Goal: Use online tool/utility: Utilize a website feature to perform a specific function

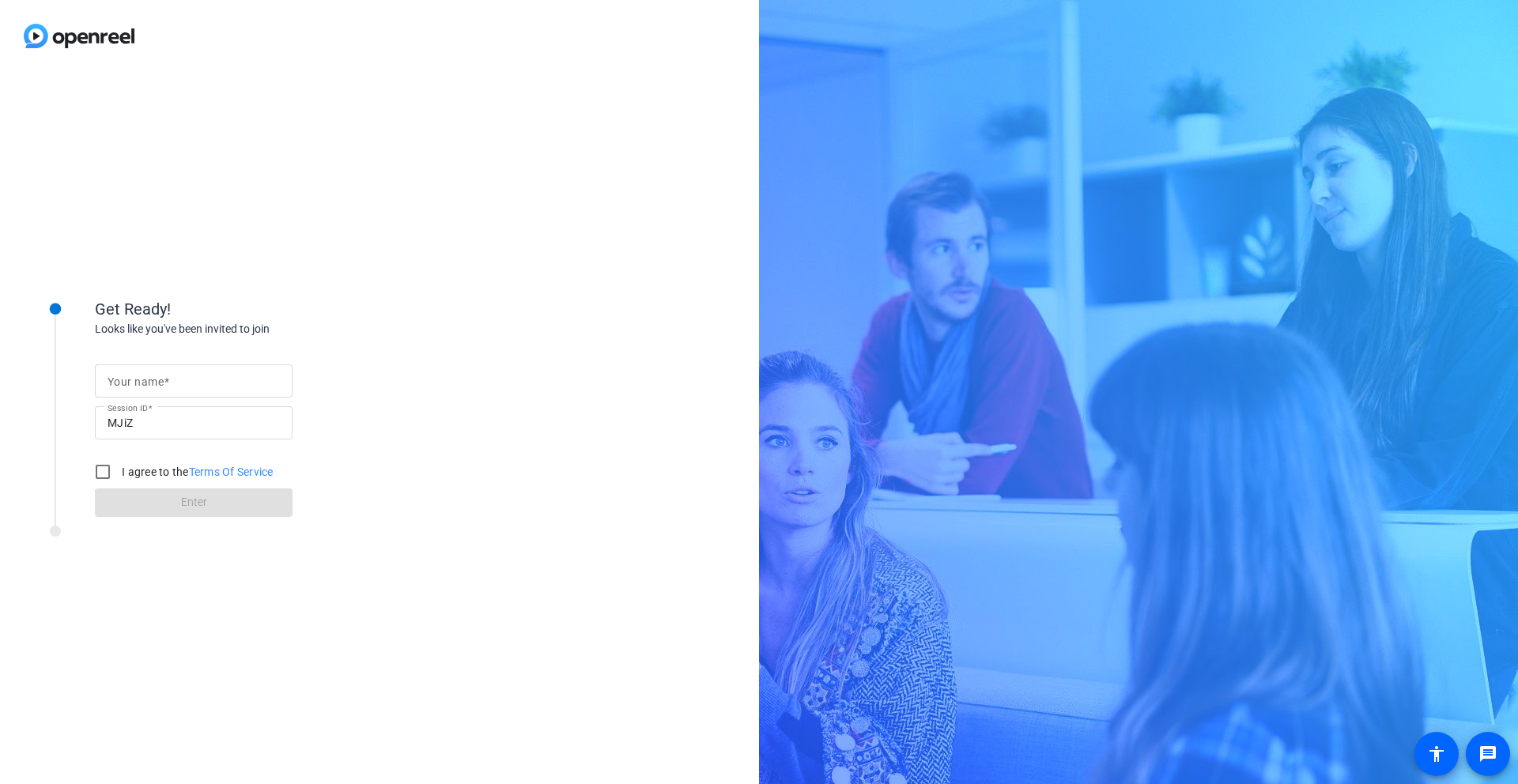
click at [202, 392] on div at bounding box center [194, 380] width 172 height 33
type input "[PERSON_NAME]"
click at [101, 473] on input "I agree to the Terms Of Service" at bounding box center [103, 472] width 32 height 32
checkbox input "true"
click at [167, 501] on span at bounding box center [194, 502] width 198 height 38
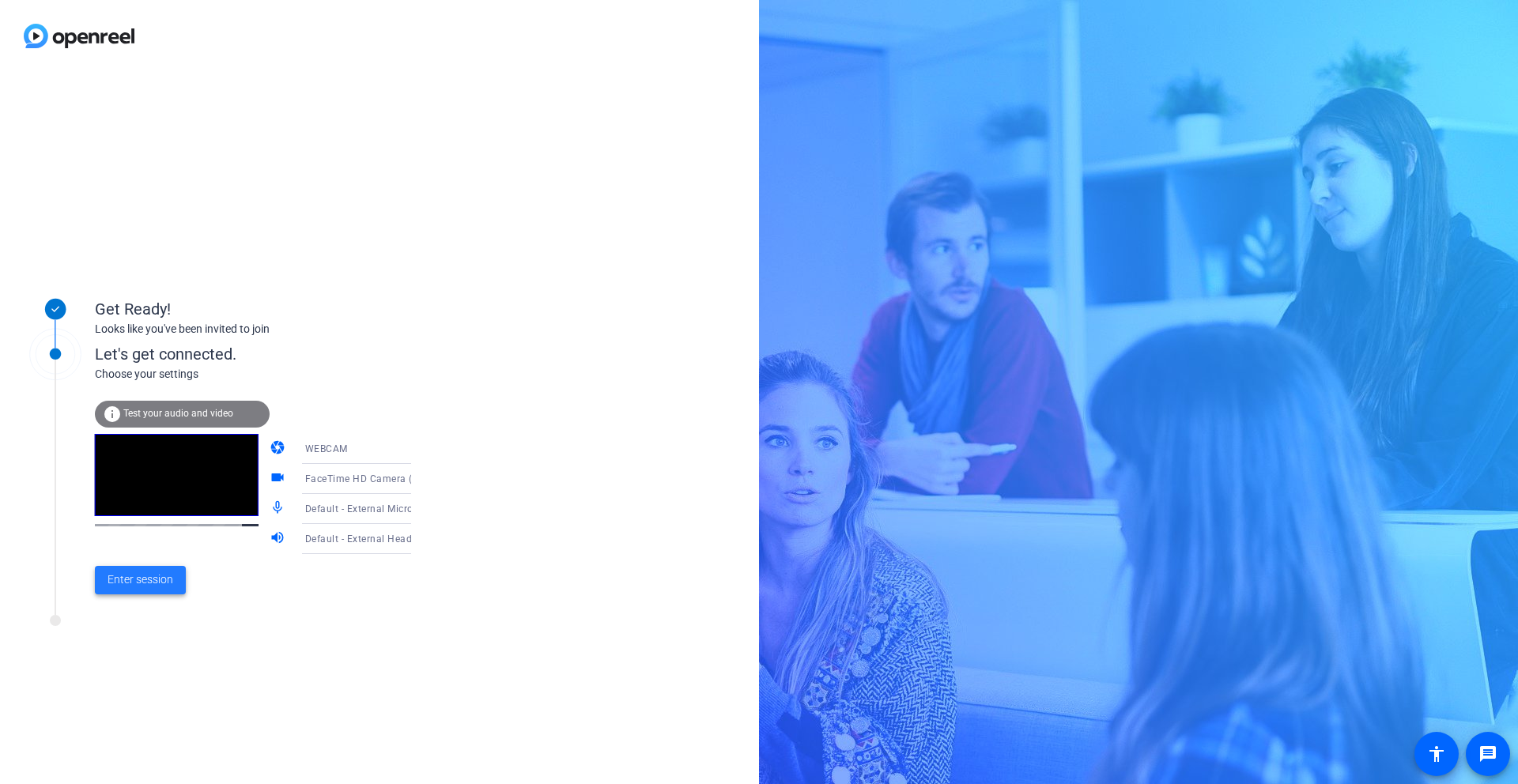
click at [151, 577] on span "Enter session" at bounding box center [141, 580] width 66 height 17
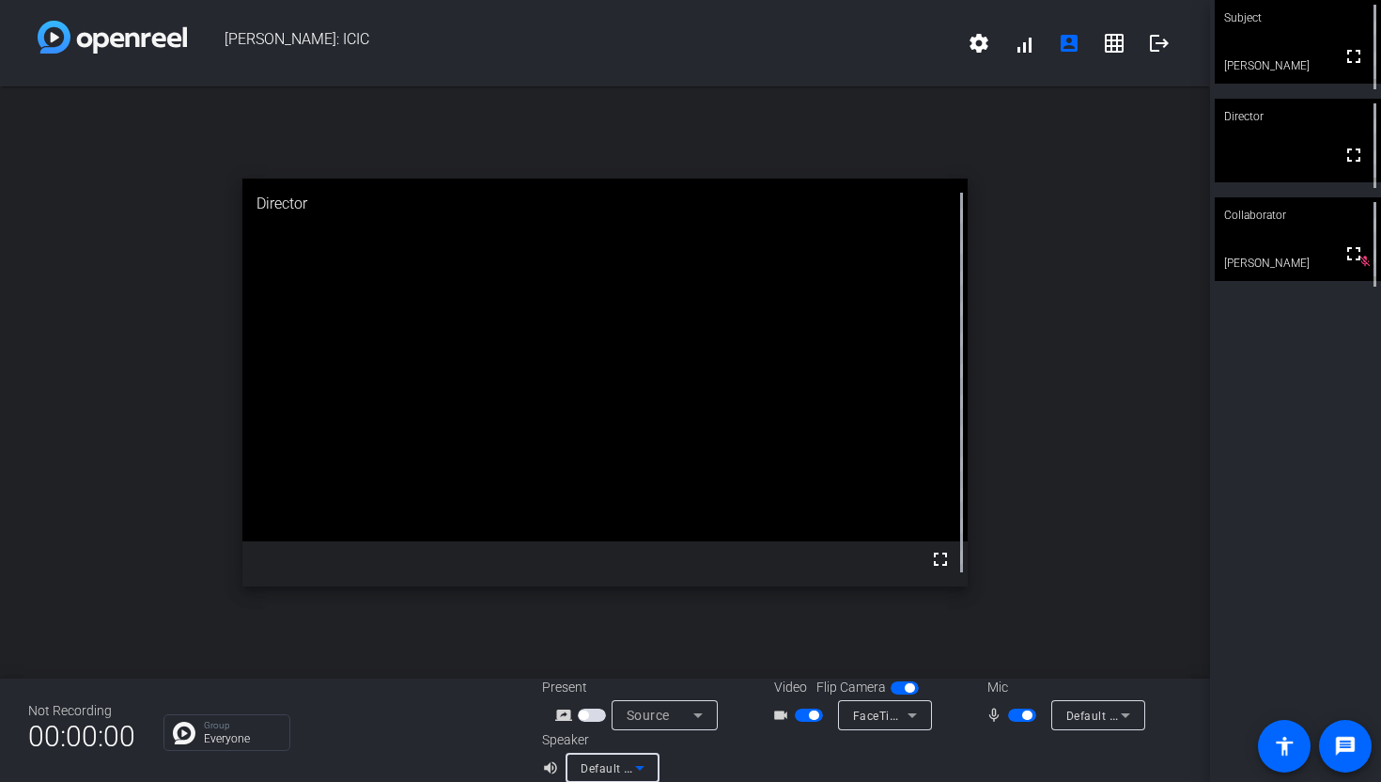
click at [638, 767] on icon at bounding box center [639, 768] width 9 height 5
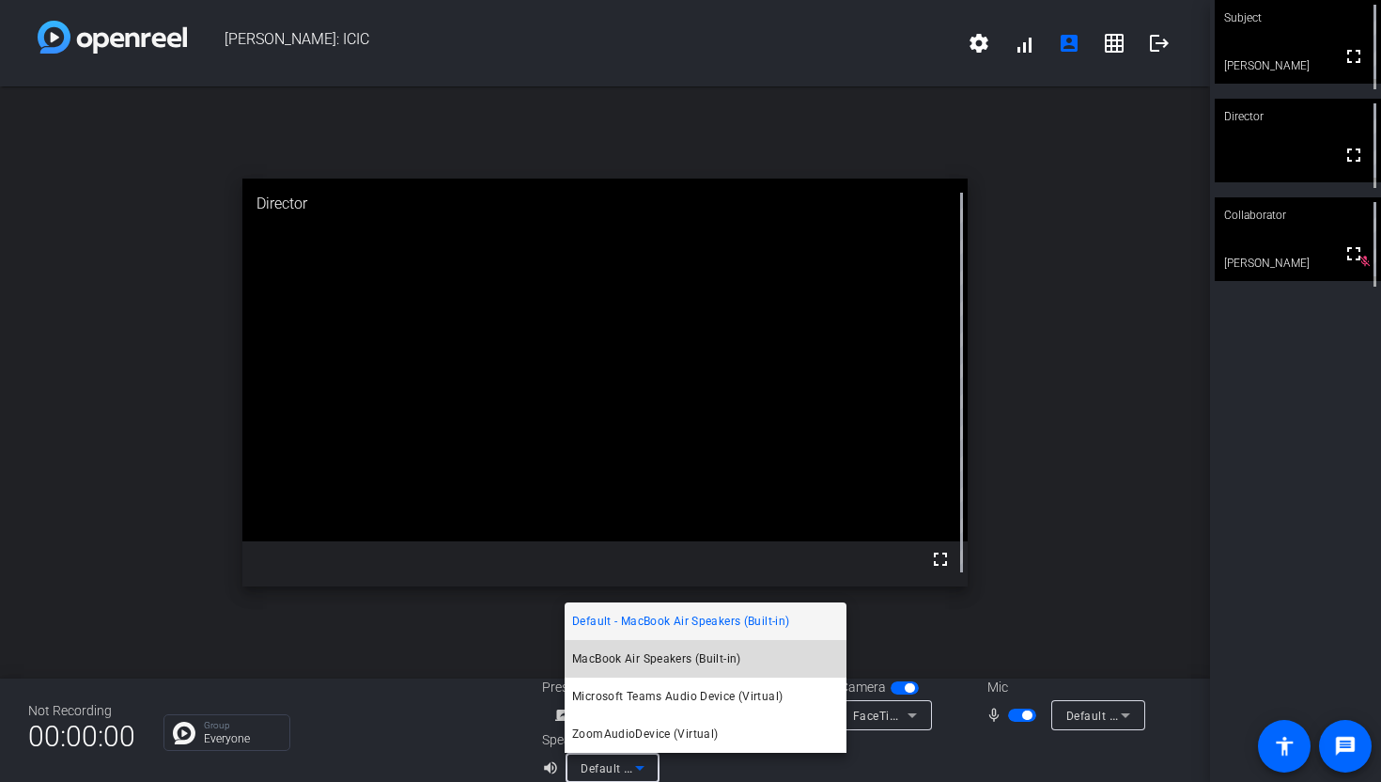
click at [671, 659] on span "MacBook Air Speakers (Built-in)" at bounding box center [656, 658] width 169 height 23
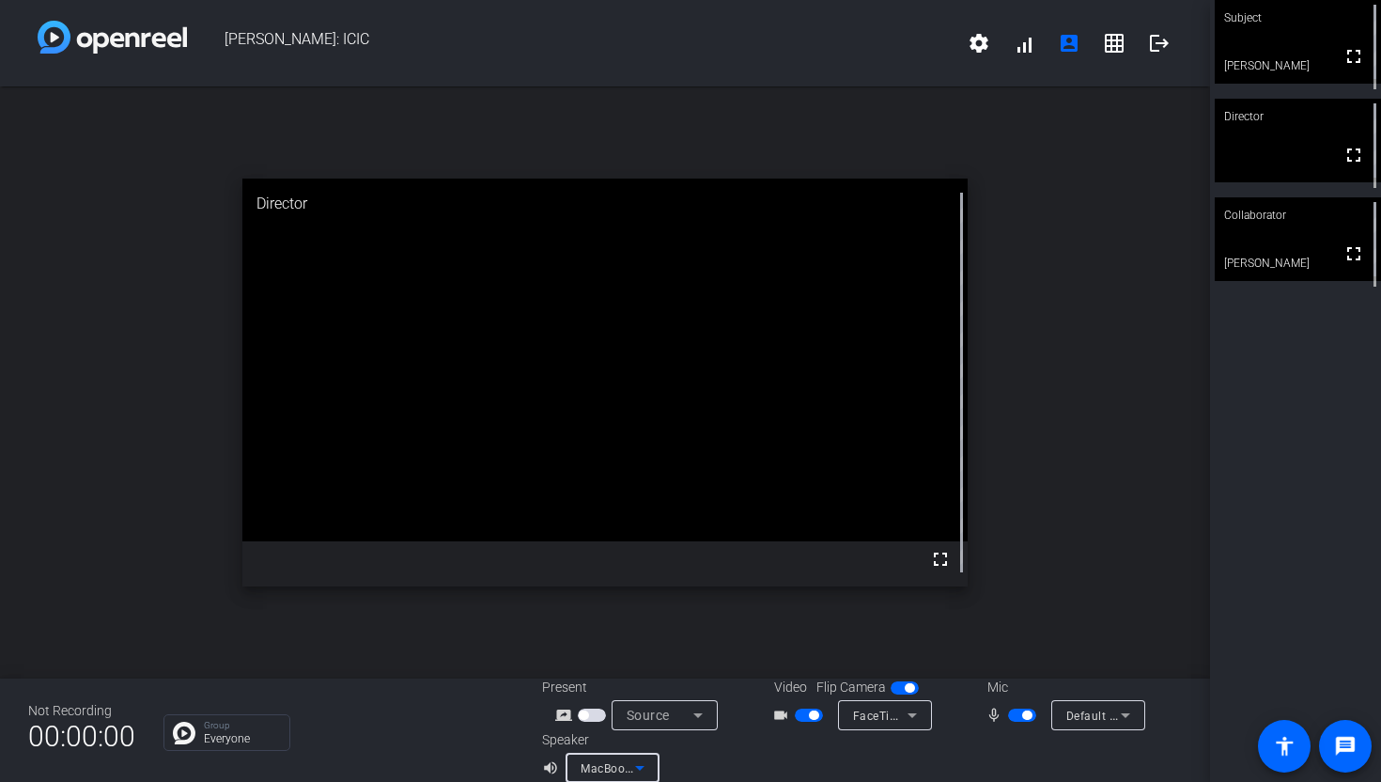
click at [645, 765] on icon at bounding box center [640, 767] width 23 height 23
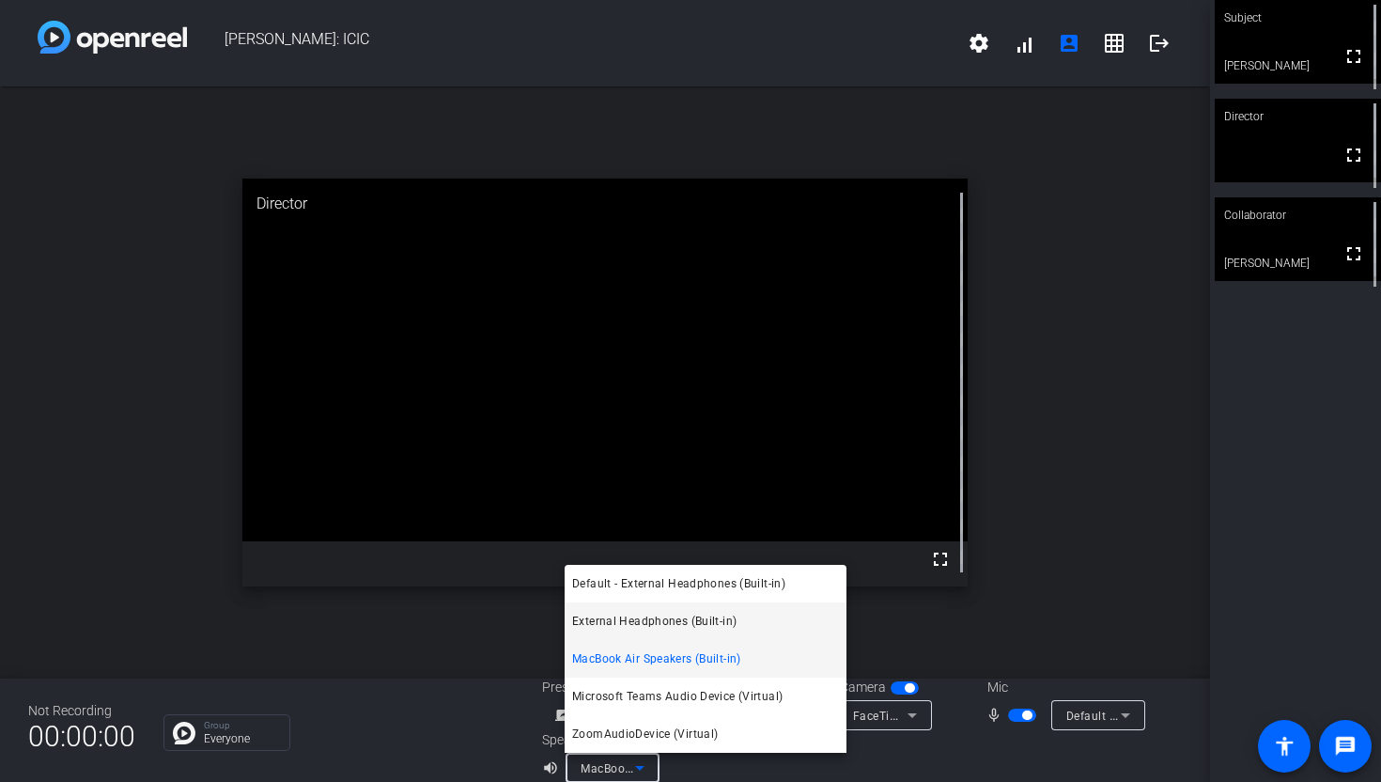
click at [656, 626] on span "External Headphones (Built-in)" at bounding box center [654, 621] width 164 height 23
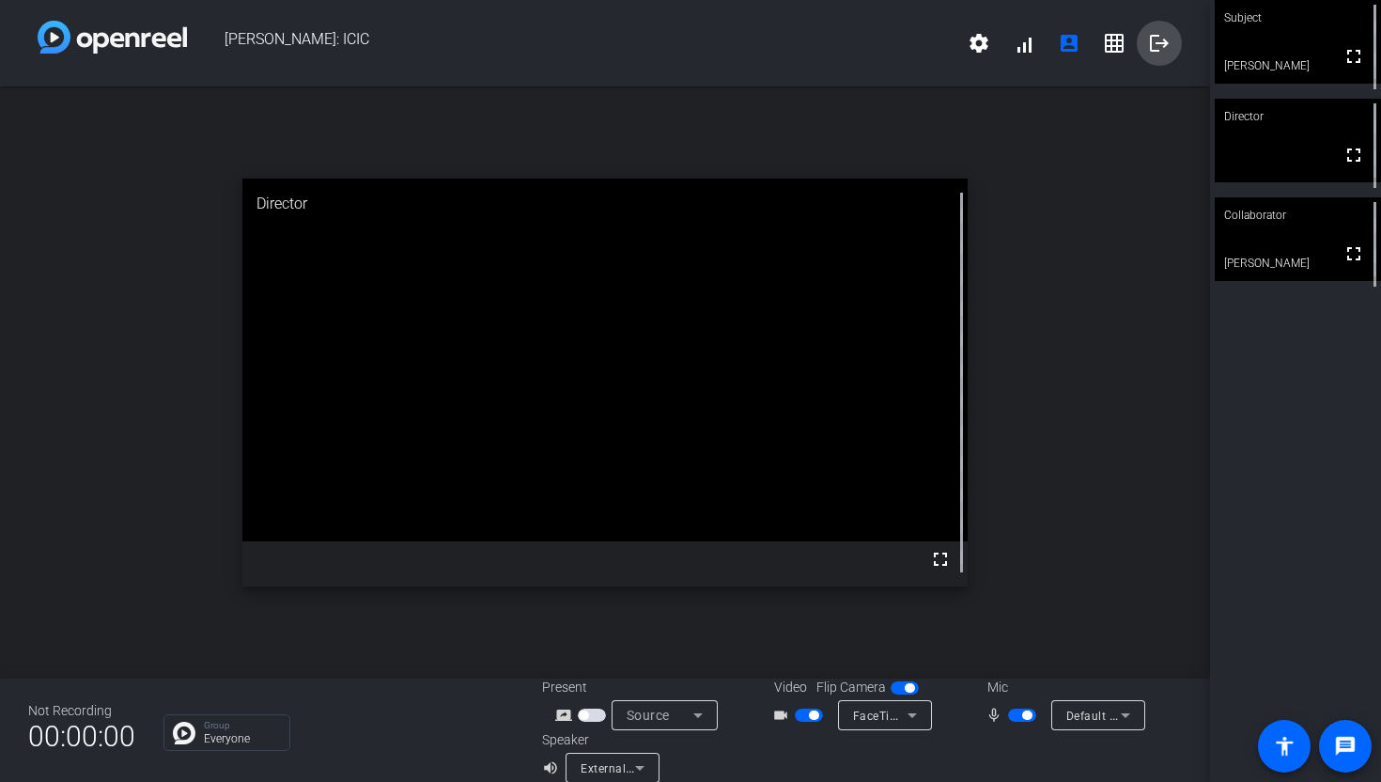
click at [1153, 42] on mat-icon "logout" at bounding box center [1159, 43] width 23 height 23
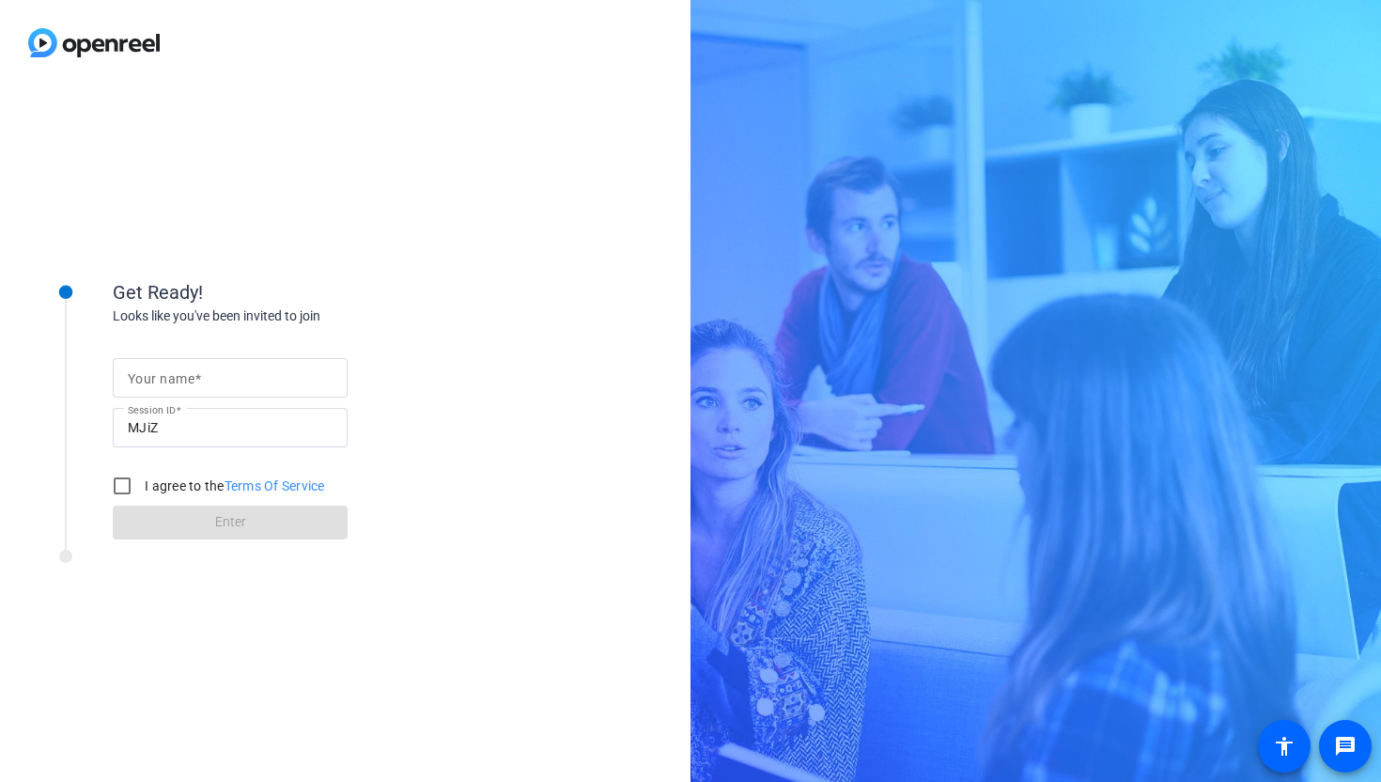
click at [180, 373] on mat-label "Your name" at bounding box center [161, 378] width 67 height 15
click at [180, 373] on input "Your name" at bounding box center [230, 377] width 205 height 23
type input "[PERSON_NAME]"
click at [113, 479] on input "I agree to the Terms Of Service" at bounding box center [122, 486] width 38 height 38
checkbox input "true"
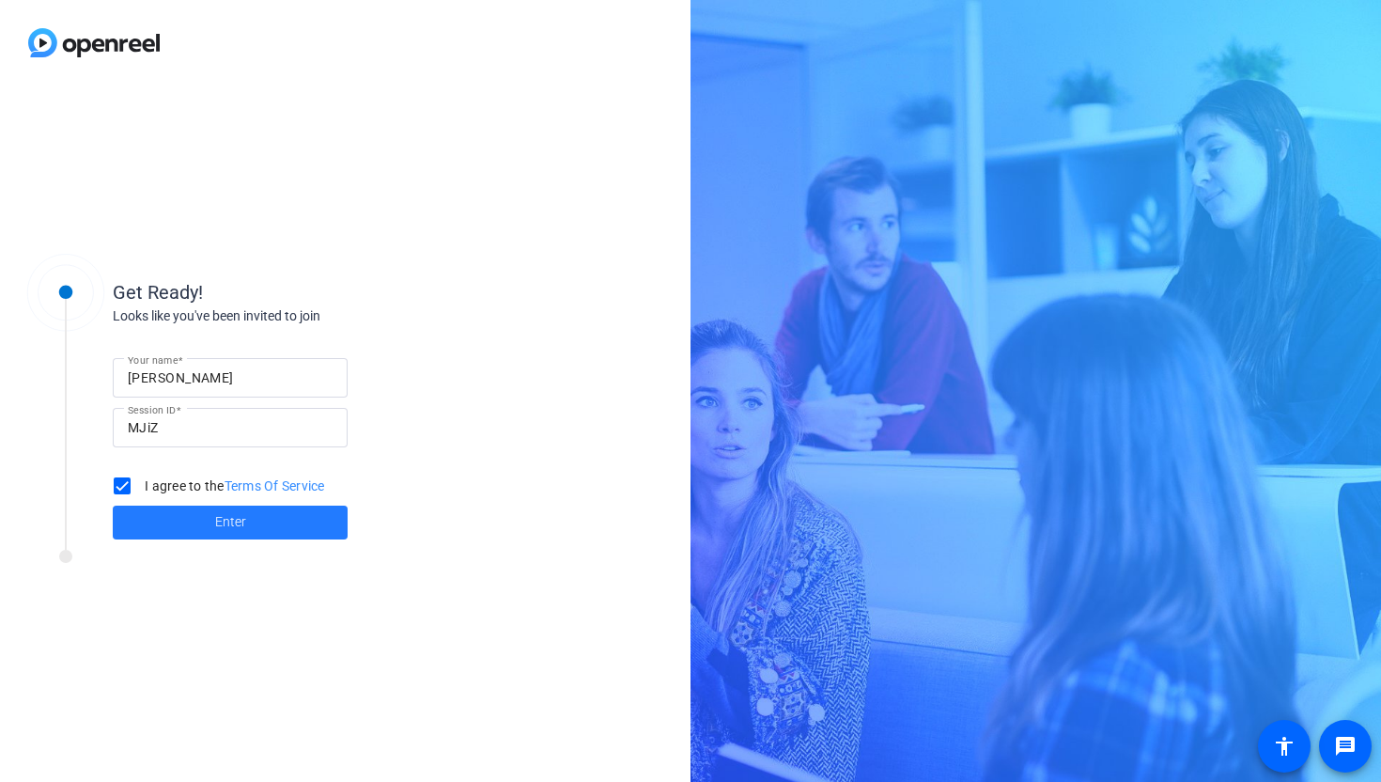
click at [219, 516] on span "Enter" at bounding box center [230, 522] width 31 height 20
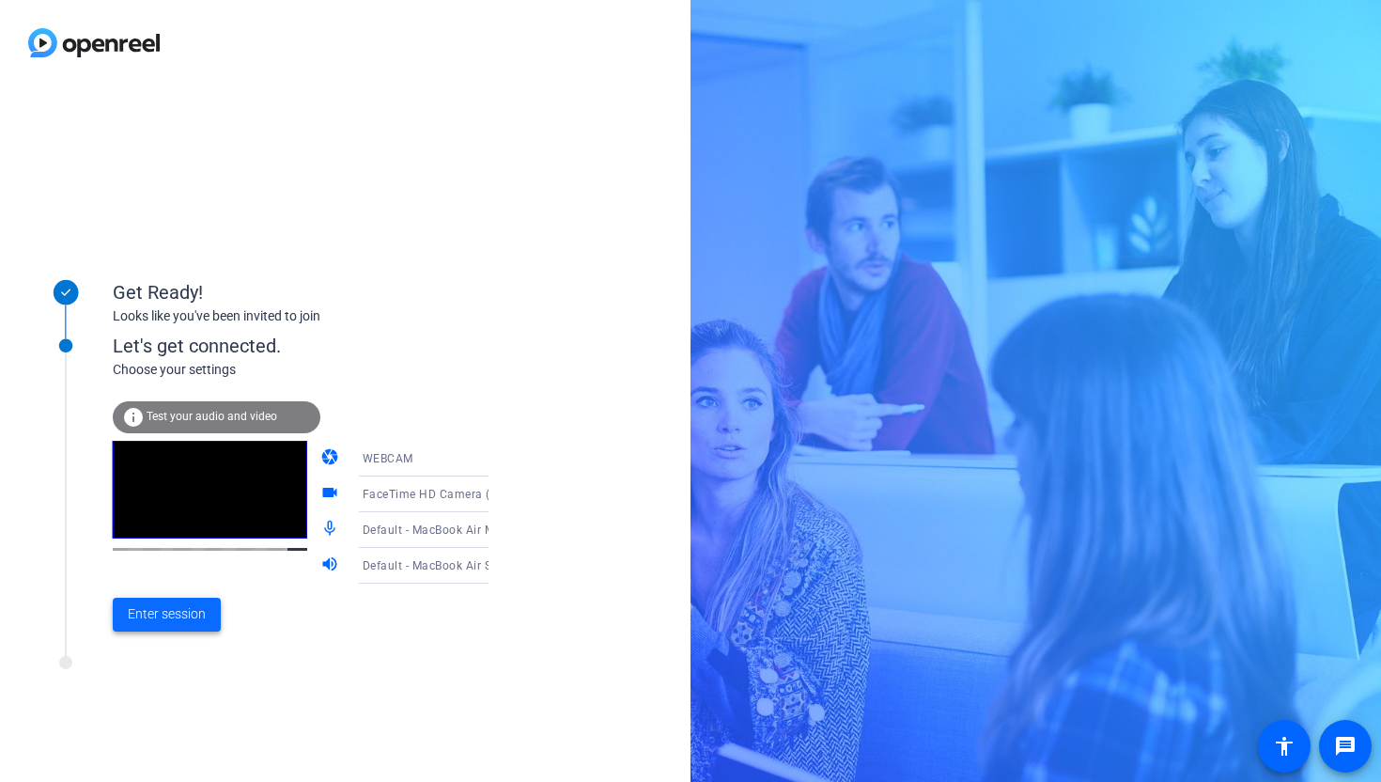
click at [176, 617] on span "Enter session" at bounding box center [167, 614] width 78 height 20
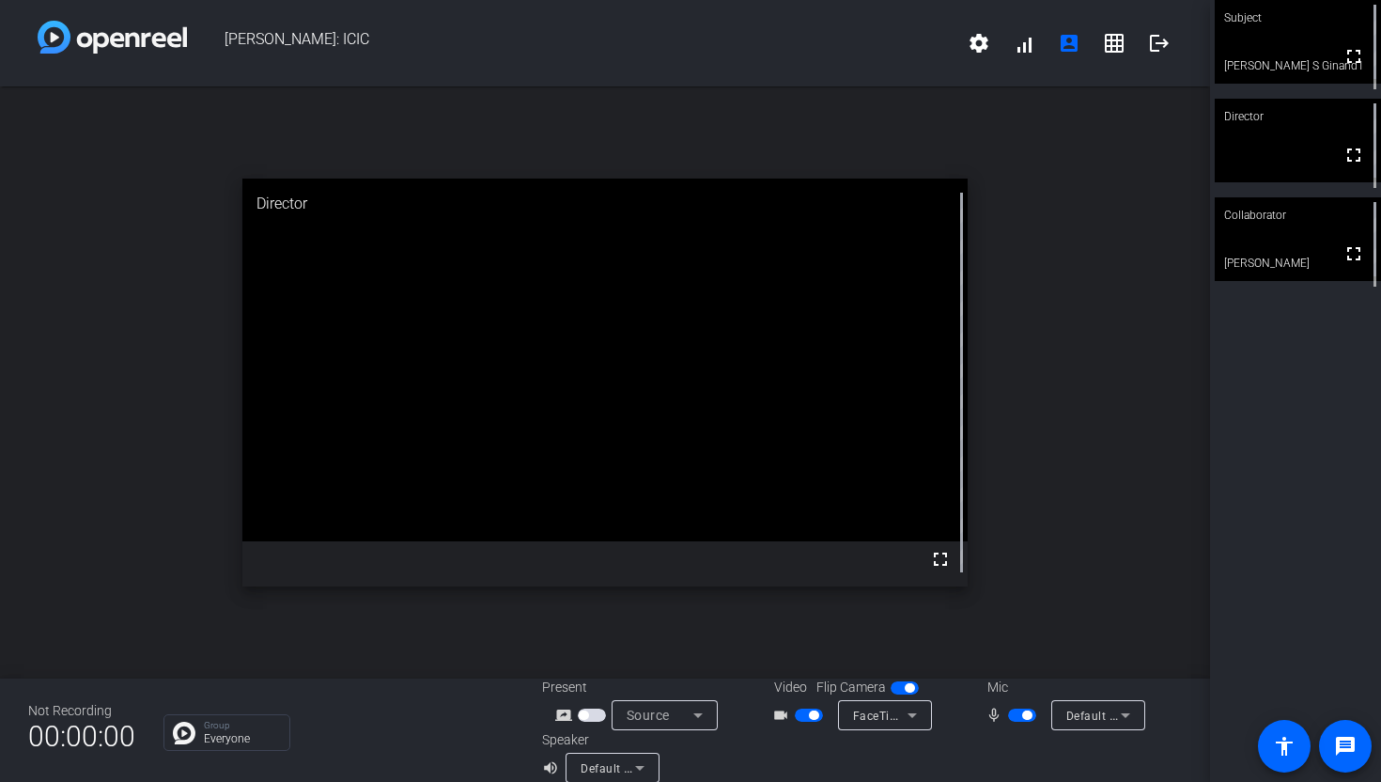
click at [643, 767] on icon at bounding box center [640, 767] width 23 height 23
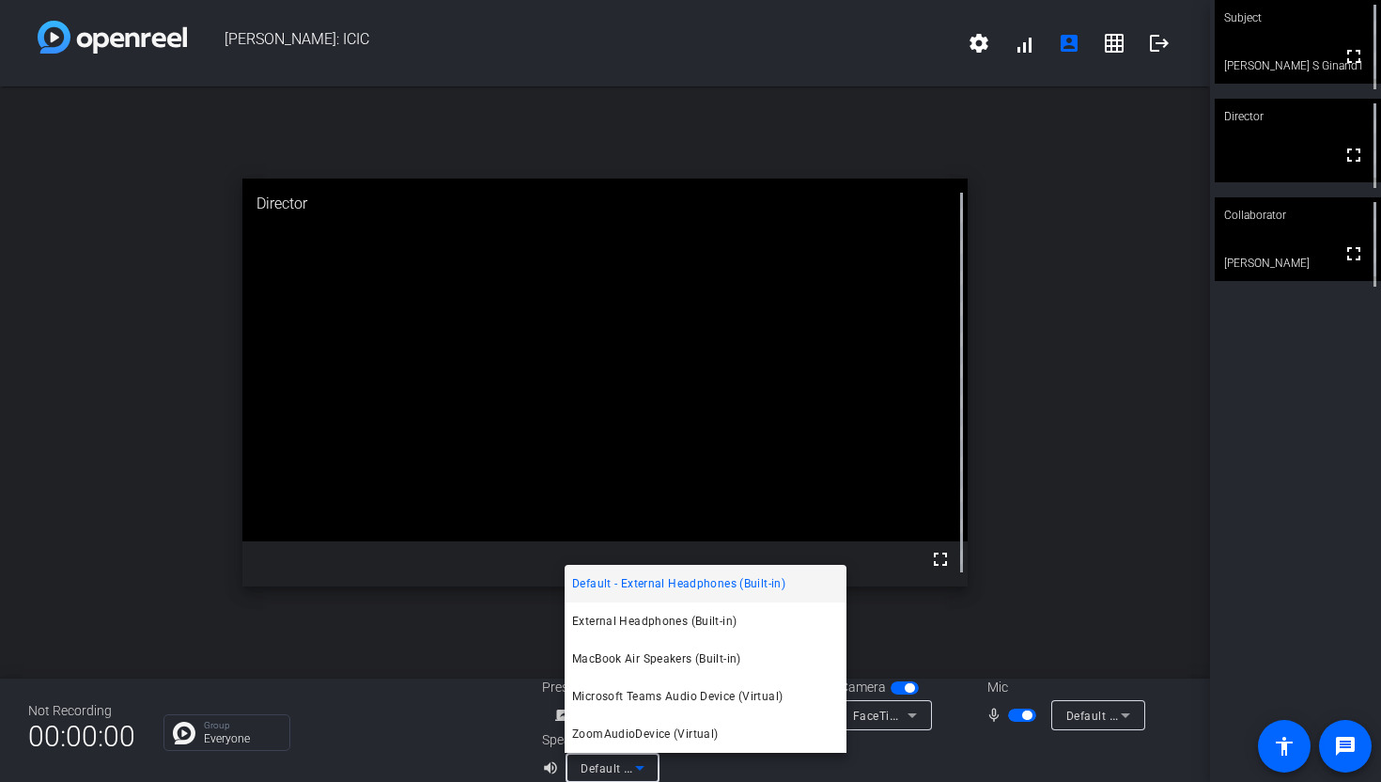
click at [1136, 212] on div at bounding box center [690, 391] width 1381 height 782
